Goal: Task Accomplishment & Management: Manage account settings

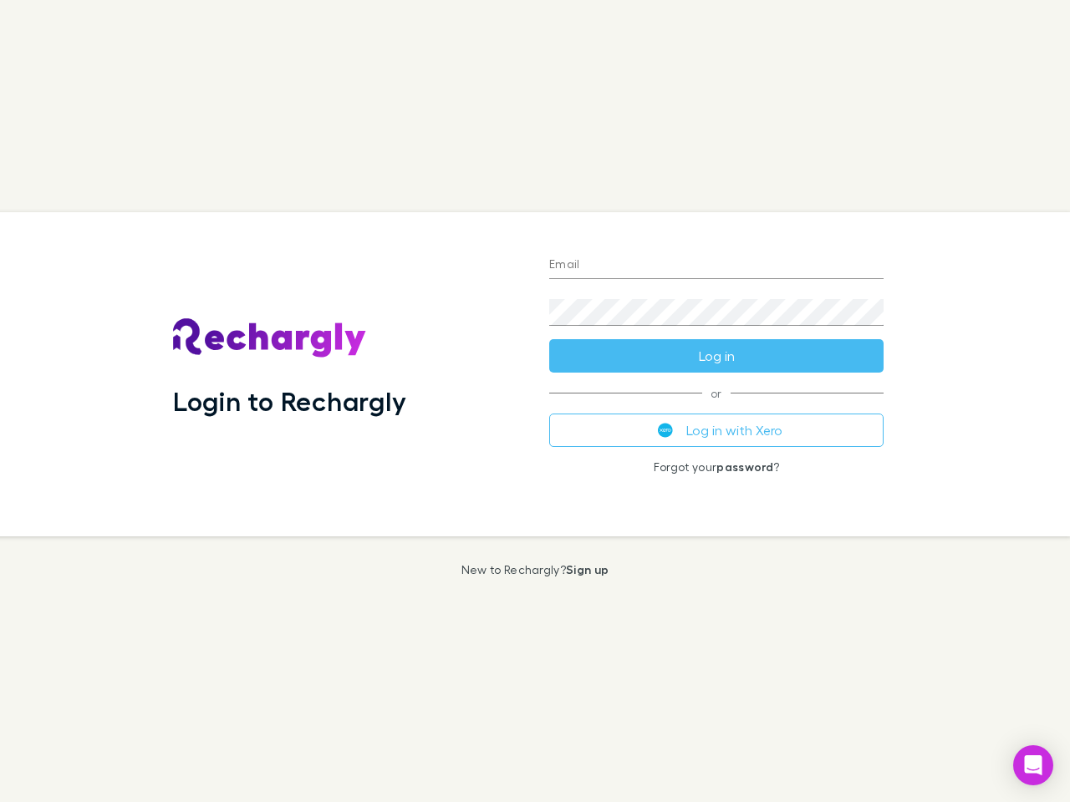
click at [535, 401] on div "Login to Rechargly" at bounding box center [348, 374] width 376 height 324
click at [716, 266] on input "Email" at bounding box center [716, 265] width 334 height 27
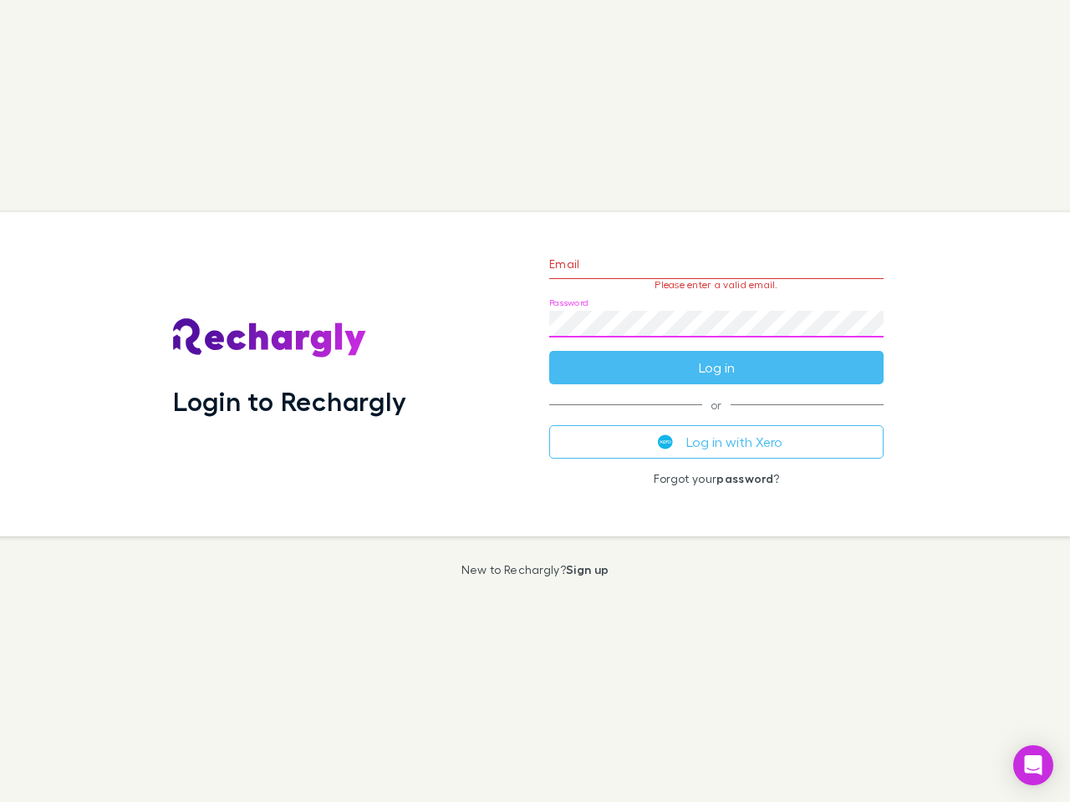
click at [716, 356] on form "Email Please enter a valid email. Password Log in" at bounding box center [716, 311] width 334 height 145
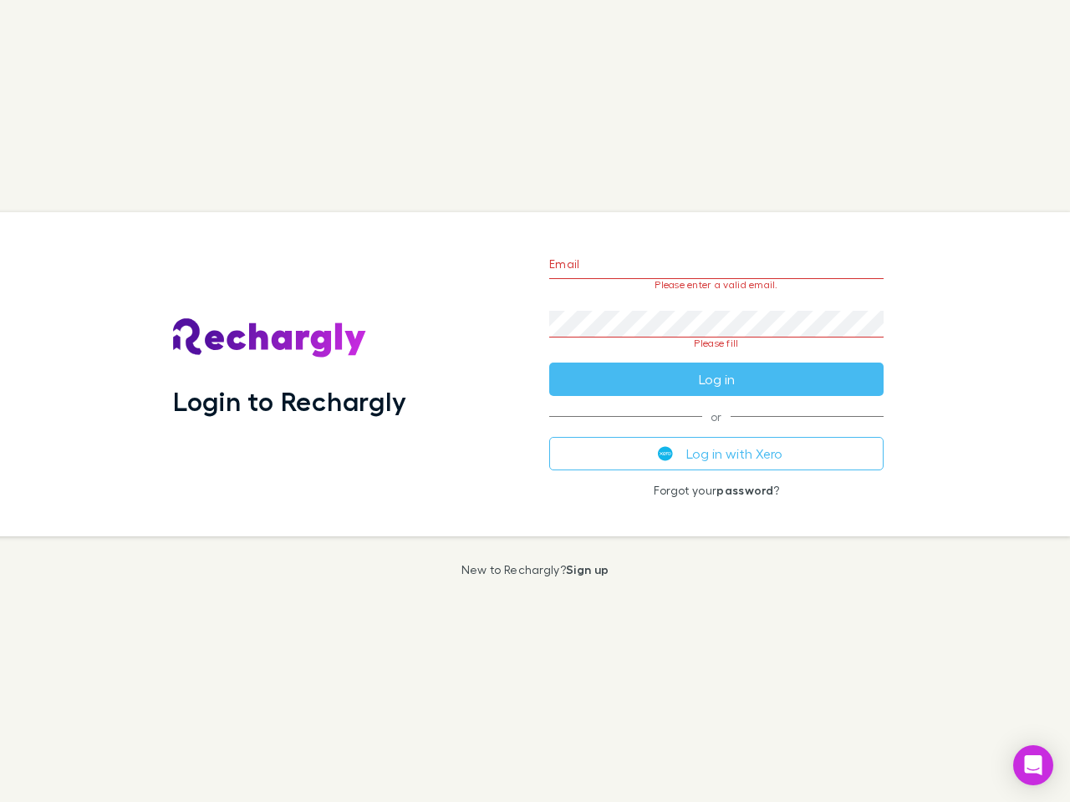
click at [716, 430] on div "Email Please enter a valid email. Password Please fill Log in or Log in with Xe…" at bounding box center [716, 374] width 361 height 324
click at [1033, 765] on icon "Open Intercom Messenger" at bounding box center [1033, 765] width 18 height 20
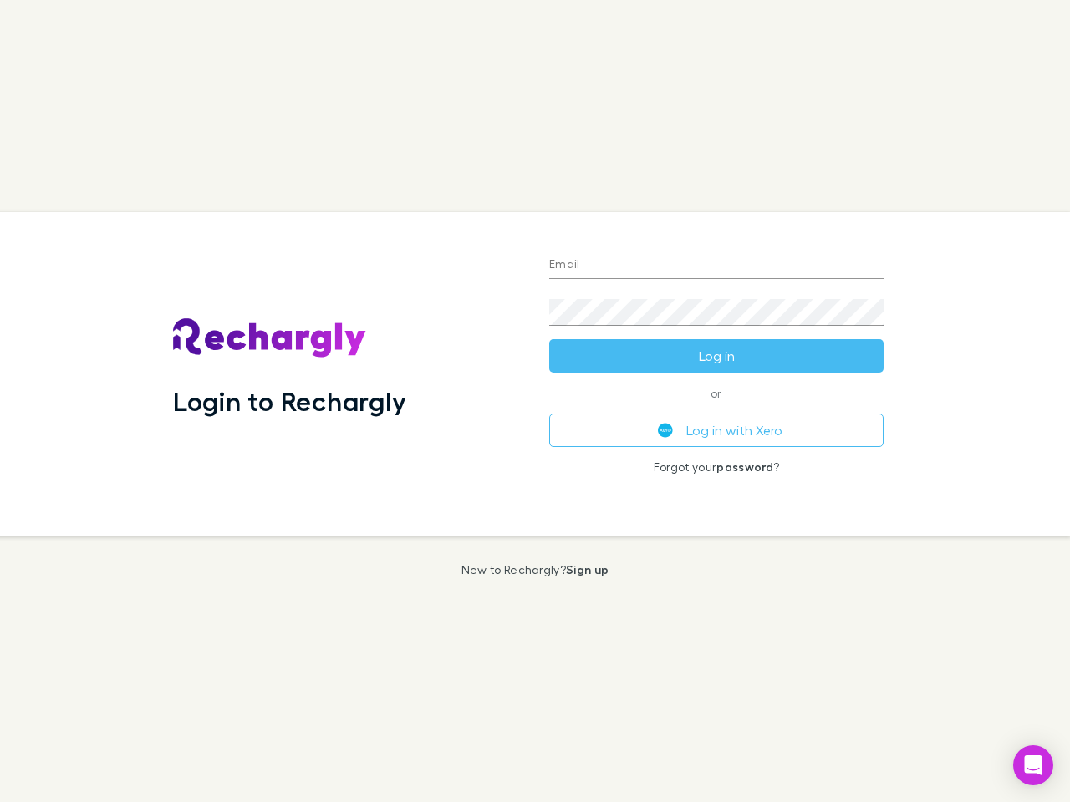
click at [535, 401] on div "Login to Rechargly" at bounding box center [348, 374] width 376 height 324
click at [716, 266] on input "Email" at bounding box center [716, 265] width 334 height 27
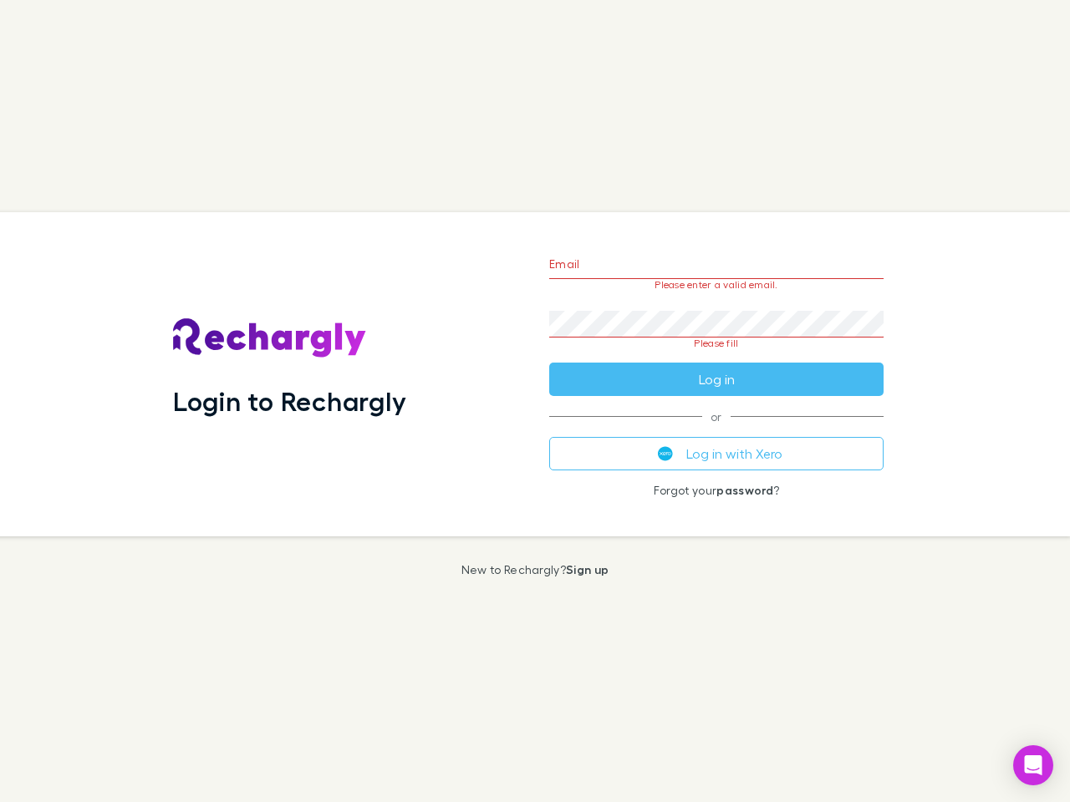
click at [716, 356] on form "Email Please enter a valid email. Password Please fill Log in" at bounding box center [716, 317] width 334 height 157
click at [716, 430] on div "Email Please enter a valid email. Password Please fill Log in or Log in with Xe…" at bounding box center [716, 374] width 361 height 324
click at [1033, 765] on icon "Open Intercom Messenger" at bounding box center [1033, 765] width 18 height 20
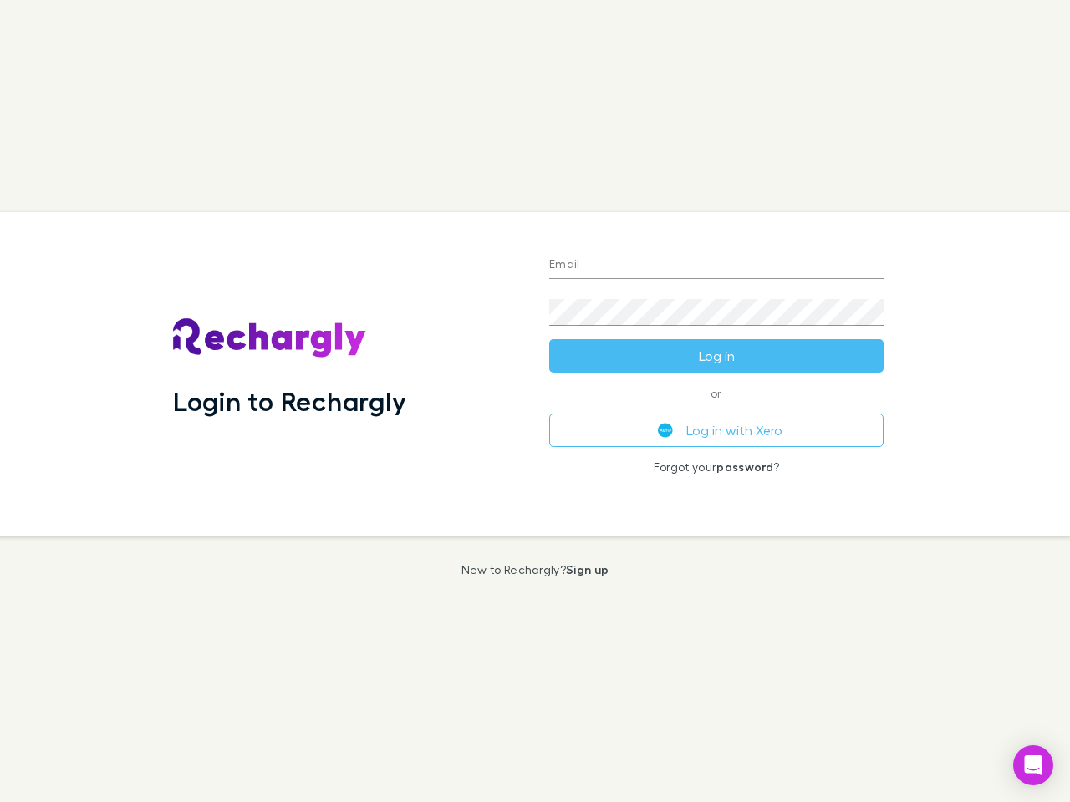
click at [535, 401] on div "Login to Rechargly" at bounding box center [348, 374] width 376 height 324
click at [716, 266] on input "Email" at bounding box center [716, 265] width 334 height 27
click at [716, 356] on button "Log in" at bounding box center [716, 355] width 334 height 33
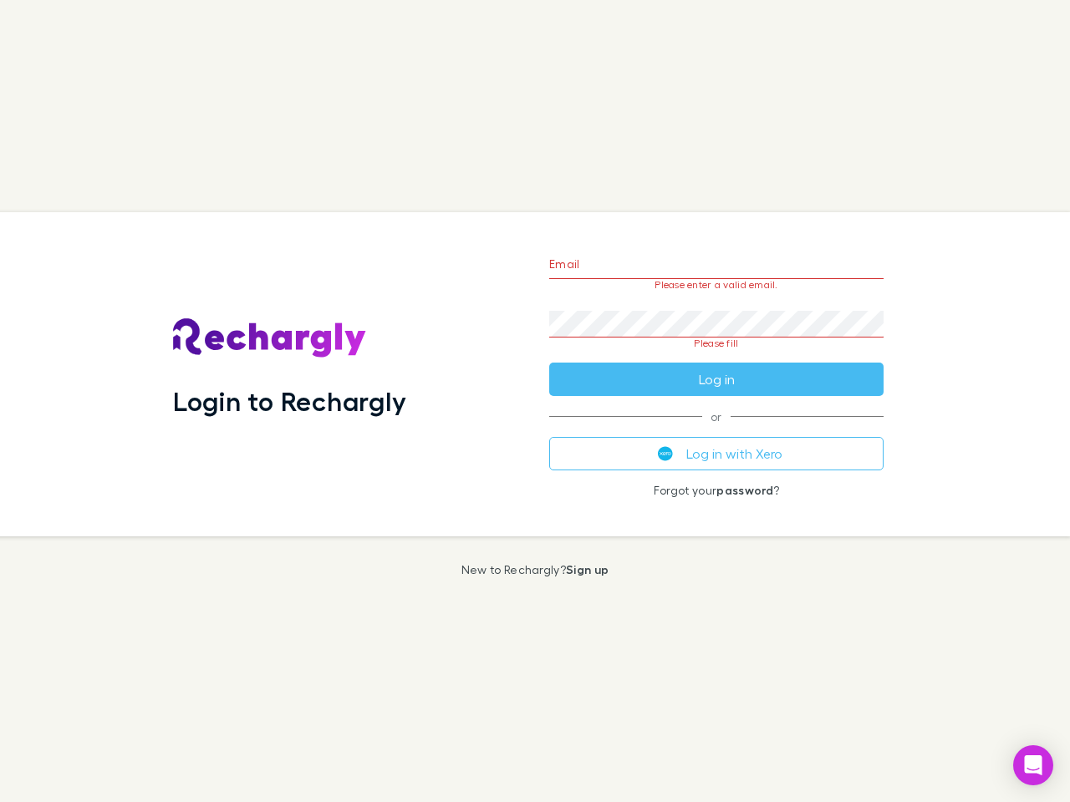
click at [716, 430] on div "Email Please enter a valid email. Password Please fill Log in or Log in with Xe…" at bounding box center [716, 374] width 361 height 324
click at [1033, 765] on icon "Open Intercom Messenger" at bounding box center [1033, 765] width 18 height 20
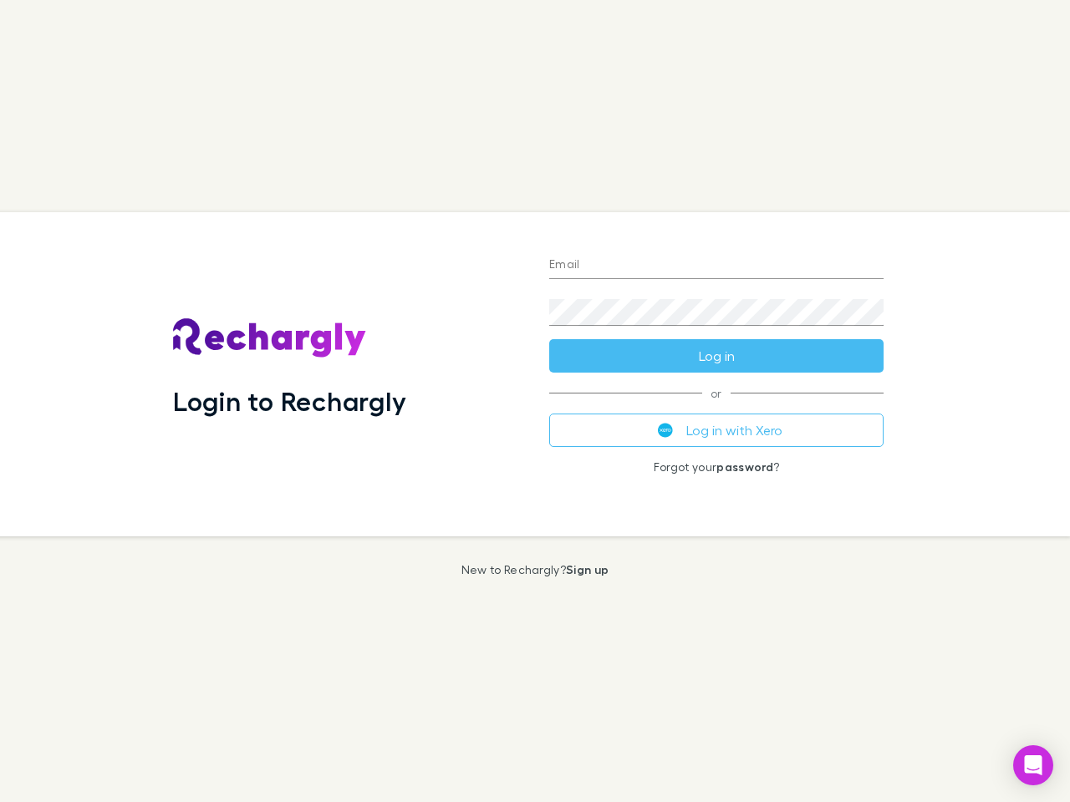
click at [535, 401] on div "Login to Rechargly" at bounding box center [348, 374] width 376 height 324
click at [716, 266] on input "Email" at bounding box center [716, 265] width 334 height 27
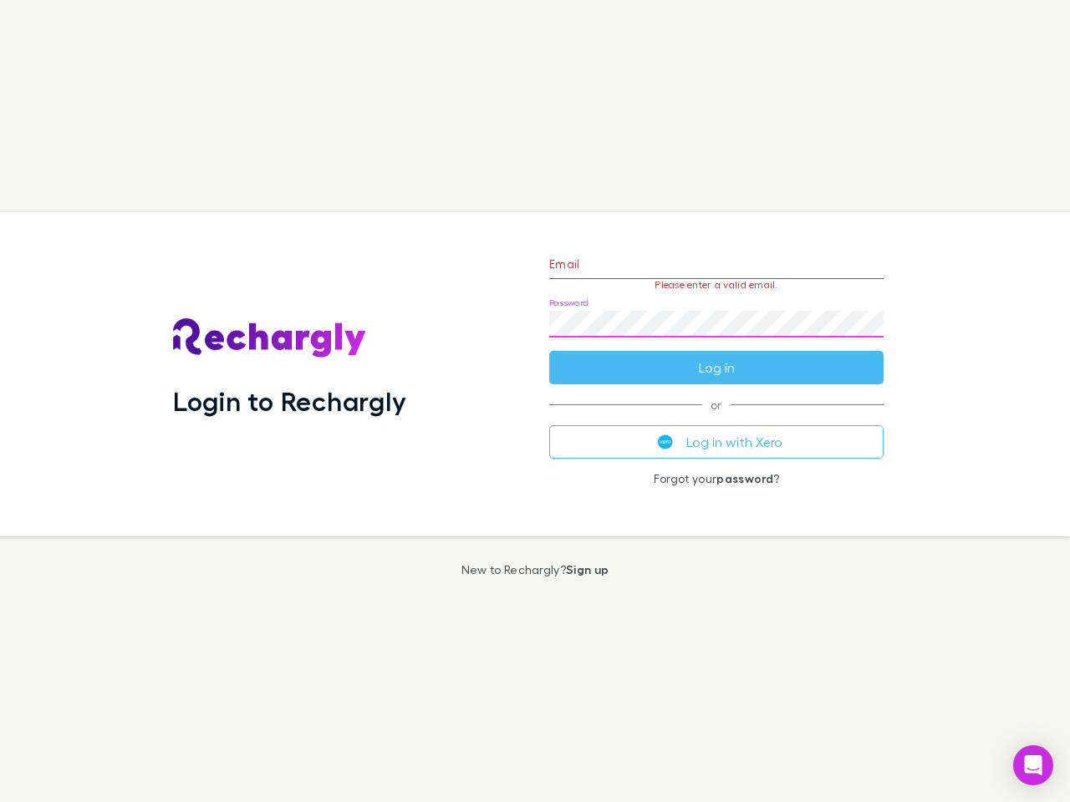
click at [716, 356] on form "Email Please enter a valid email. Password Log in" at bounding box center [716, 311] width 334 height 145
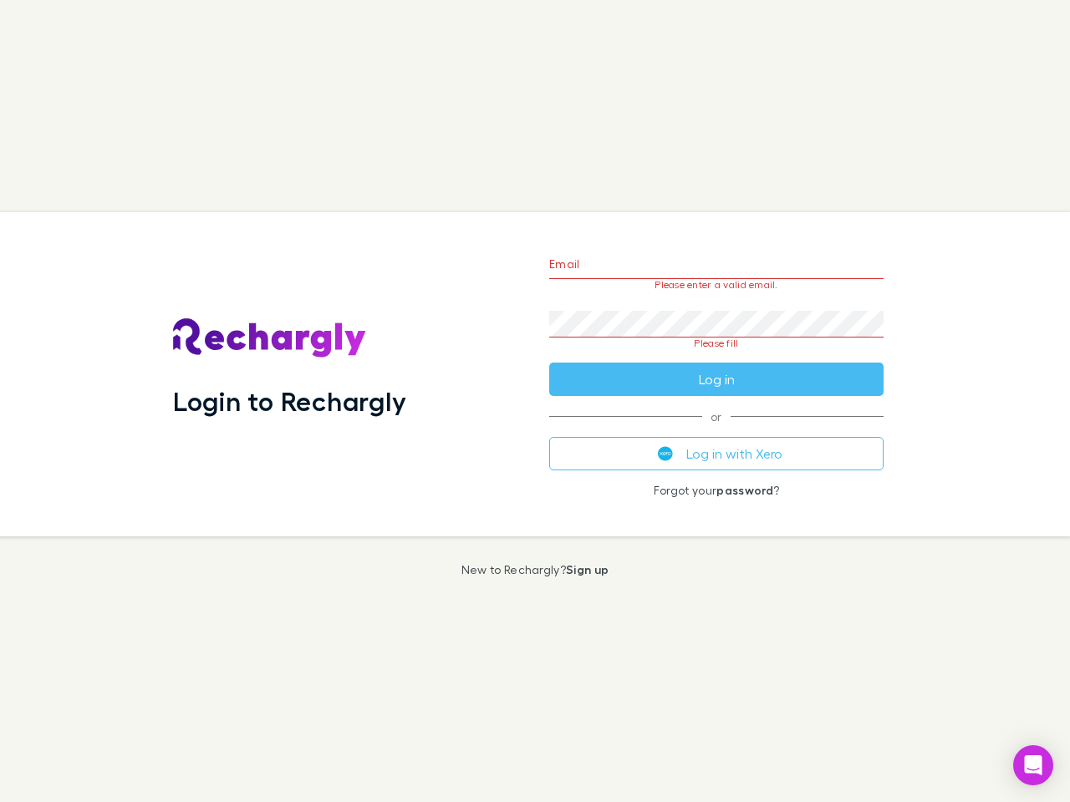
click at [716, 430] on div "Email Please enter a valid email. Password Please fill Log in or Log in with Xe…" at bounding box center [716, 374] width 361 height 324
click at [1033, 765] on icon "Open Intercom Messenger" at bounding box center [1033, 765] width 18 height 20
